Goal: Task Accomplishment & Management: Complete application form

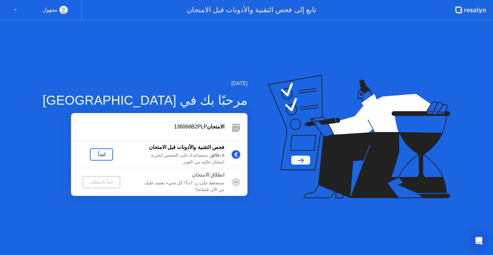
click at [92, 152] on div "لنبدأ" at bounding box center [101, 154] width 18 height 5
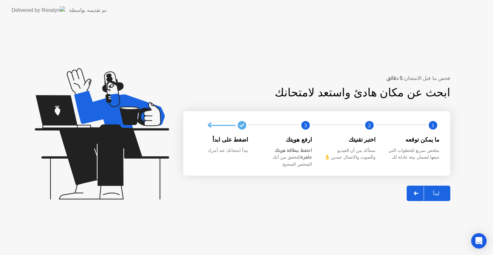
click at [434, 191] on div "ابدأ" at bounding box center [436, 193] width 24 height 6
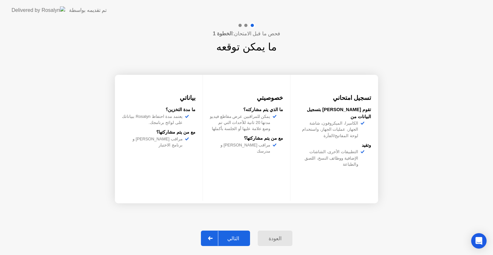
click at [232, 232] on button "التالي" at bounding box center [225, 237] width 49 height 15
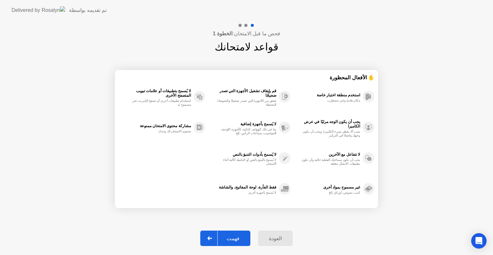
click at [237, 234] on button "فهمت" at bounding box center [225, 237] width 50 height 15
select select "Available cameras"
select select "Available speakers"
select select "Available microphones"
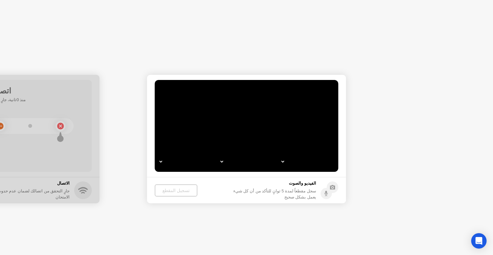
select select "**********"
select select "*******"
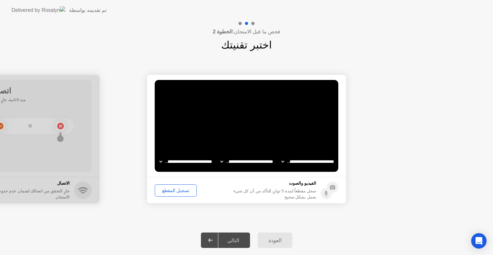
click at [179, 189] on div "تسجيل المقطع" at bounding box center [176, 190] width 38 height 5
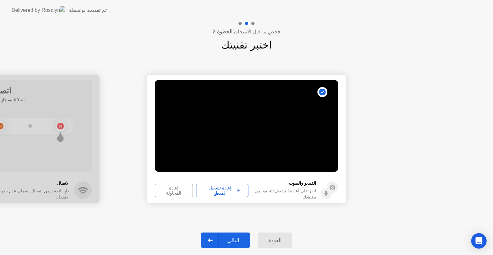
click at [237, 237] on div "التالي" at bounding box center [233, 240] width 30 height 6
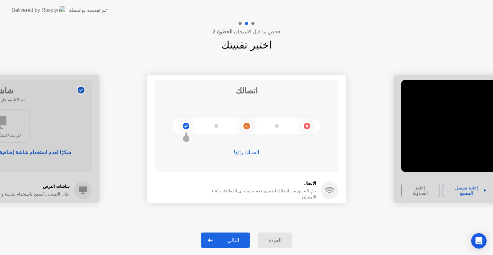
click at [233, 239] on div "التالي" at bounding box center [233, 240] width 30 height 6
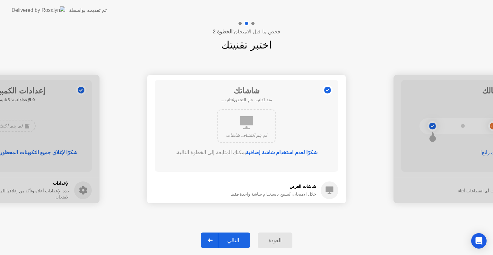
click at [233, 239] on div "التالي" at bounding box center [233, 240] width 30 height 6
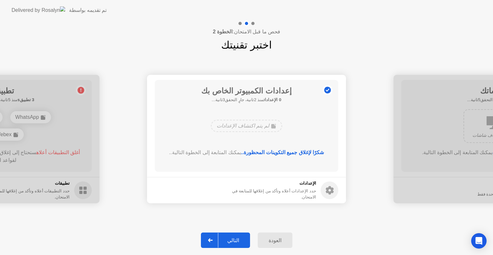
click at [233, 239] on div "التالي" at bounding box center [233, 240] width 30 height 6
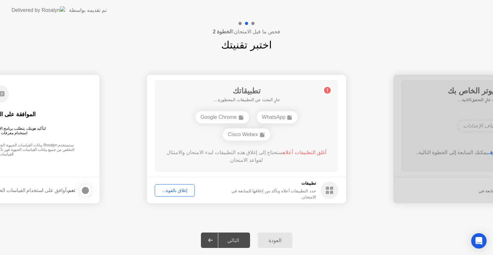
click at [181, 189] on div "إغلاق بالقوة..." at bounding box center [175, 190] width 36 height 5
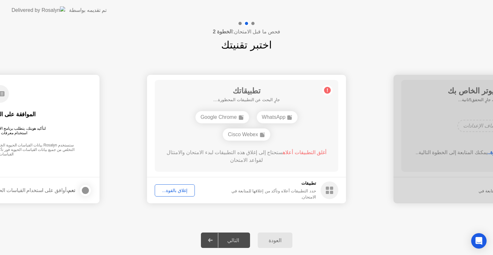
click at [167, 188] on div "إغلاق بالقوة..." at bounding box center [175, 190] width 36 height 5
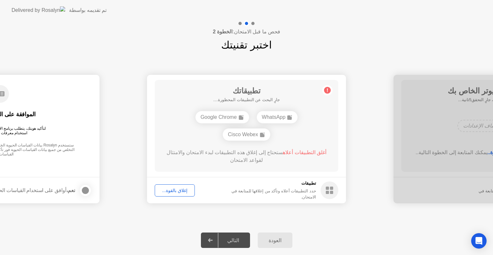
click at [178, 191] on div "إغلاق بالقوة..." at bounding box center [175, 190] width 36 height 5
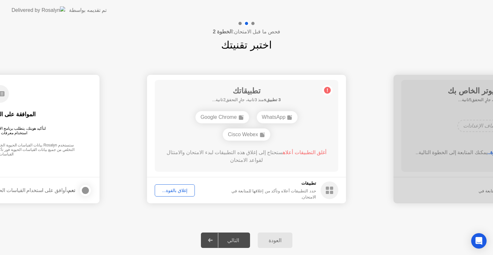
click at [178, 191] on div "إغلاق بالقوة..." at bounding box center [175, 190] width 36 height 5
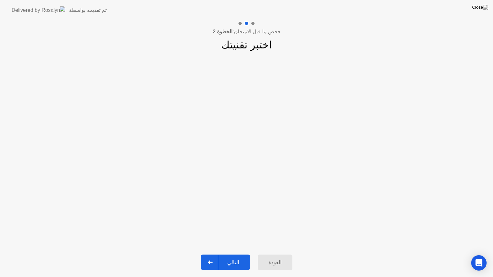
click at [227, 254] on button "التالي" at bounding box center [225, 262] width 49 height 15
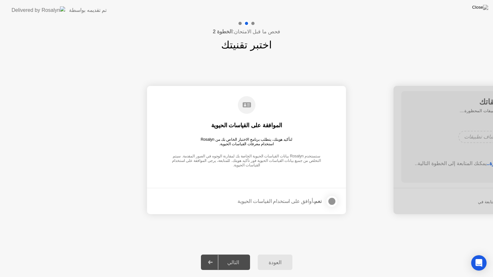
click at [332, 200] on div at bounding box center [332, 202] width 8 height 8
click at [237, 254] on div "التالي" at bounding box center [233, 263] width 30 height 6
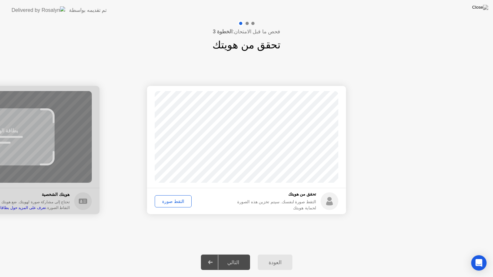
click at [171, 203] on div "التقط صورة" at bounding box center [173, 201] width 32 height 5
click at [233, 254] on div "التالي" at bounding box center [233, 263] width 30 height 6
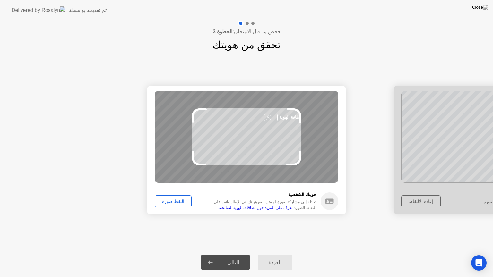
click at [233, 254] on div "التالي" at bounding box center [233, 263] width 30 height 6
click at [173, 200] on div "التقط صورة" at bounding box center [173, 201] width 32 height 5
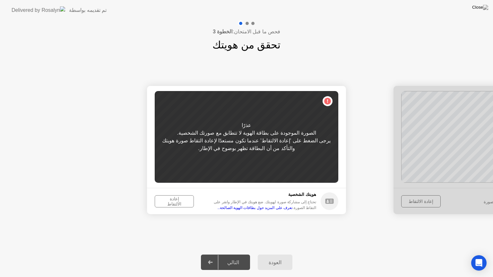
click at [172, 202] on div "إعادة الالتقاط" at bounding box center [174, 201] width 35 height 10
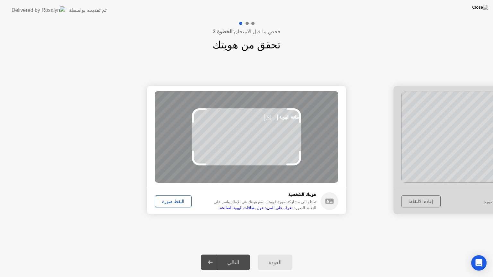
click at [170, 201] on div "التقط صورة" at bounding box center [173, 201] width 32 height 5
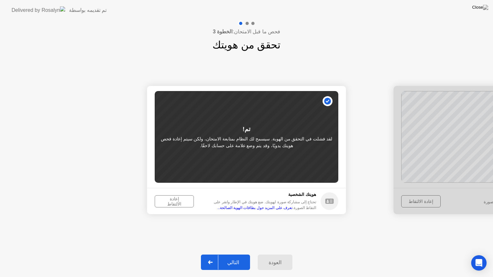
click at [236, 254] on div "التالي" at bounding box center [233, 263] width 30 height 6
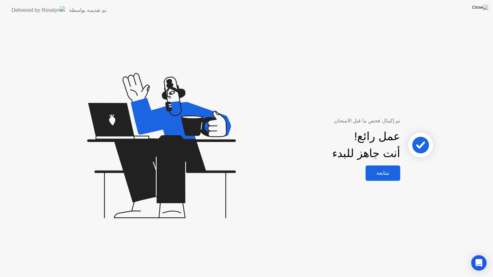
click at [383, 173] on div "متابعة" at bounding box center [382, 173] width 31 height 6
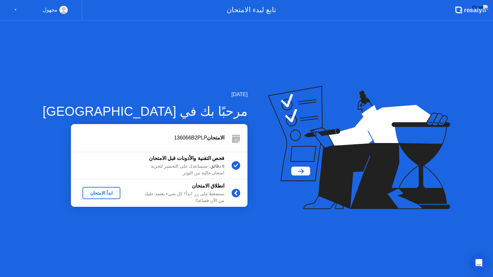
click at [86, 192] on div "ابدأ الامتحان" at bounding box center [101, 193] width 33 height 5
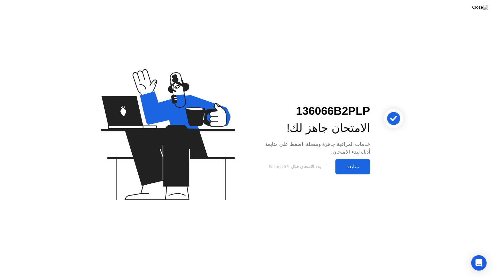
click at [344, 166] on div "متابعة" at bounding box center [352, 167] width 31 height 6
